Goal: Information Seeking & Learning: Learn about a topic

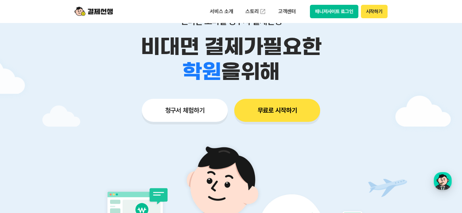
scroll to position [145, 0]
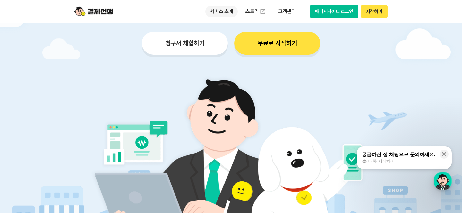
click at [229, 8] on p "서비스 소개" at bounding box center [221, 12] width 32 height 12
click at [136, 92] on img at bounding box center [231, 158] width 300 height 180
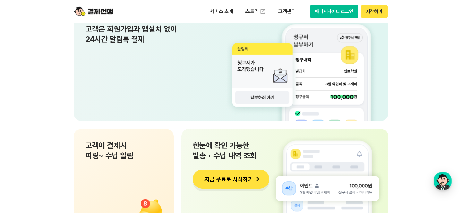
scroll to position [4771, 0]
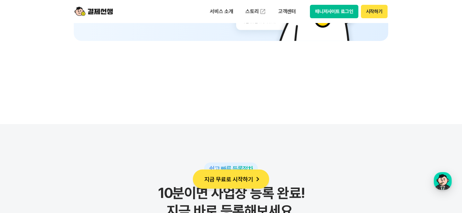
click at [209, 0] on div "서비스 소개 스토리 고객센터 매니저사이트 로그인 시작하기" at bounding box center [231, 11] width 328 height 23
click at [212, 13] on p "서비스 소개" at bounding box center [221, 12] width 32 height 12
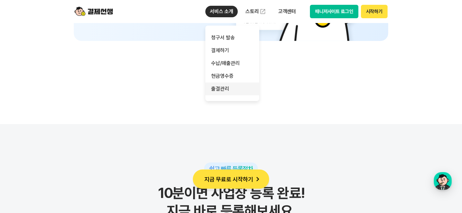
click at [221, 88] on link "출결관리" at bounding box center [232, 89] width 54 height 13
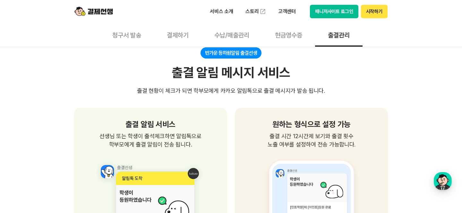
scroll to position [435, 0]
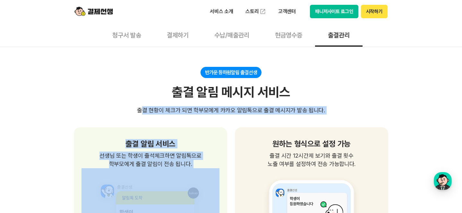
drag, startPoint x: 132, startPoint y: 109, endPoint x: 231, endPoint y: 116, distance: 99.3
click at [231, 116] on section "반가운 등하원알림 출결선생 출결 알림 메시지 서비스 출결 현황이 체크가 되면 학부모에게 카카오 알림톡으로 출결 메시지가 발송 됩니다. 출결 알…" at bounding box center [231, 179] width 314 height 225
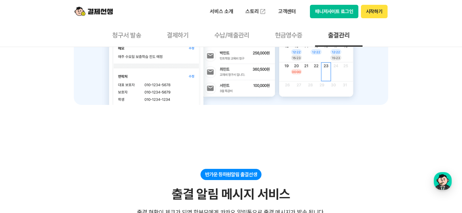
scroll to position [242, 0]
